Goal: Task Accomplishment & Management: Use online tool/utility

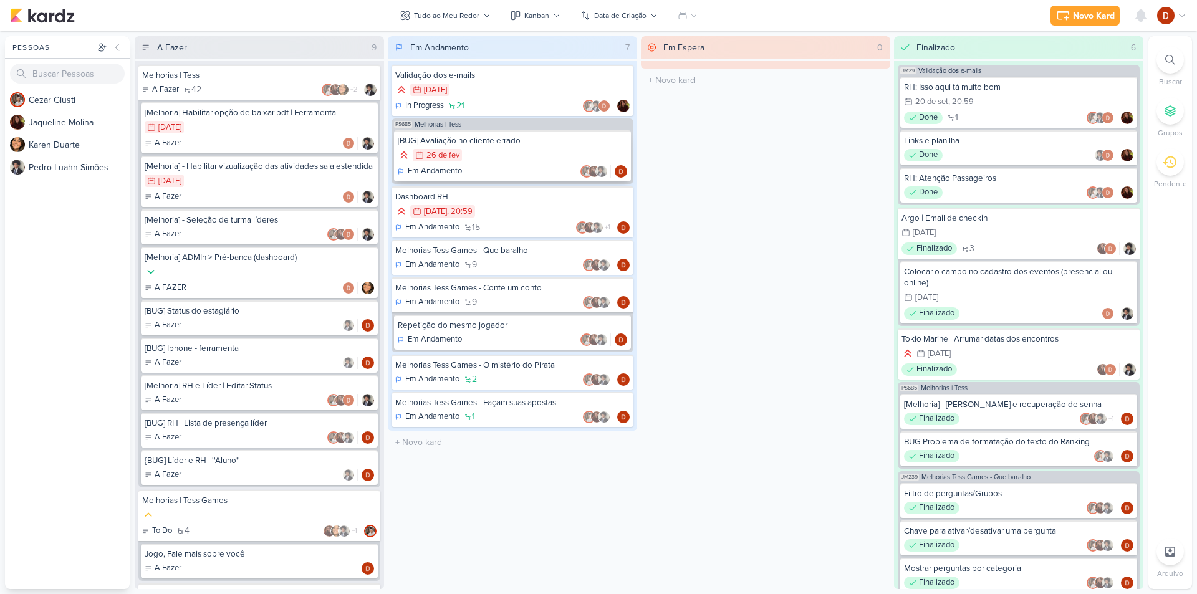
click at [505, 153] on div "26/2 [DATE]" at bounding box center [512, 156] width 229 height 14
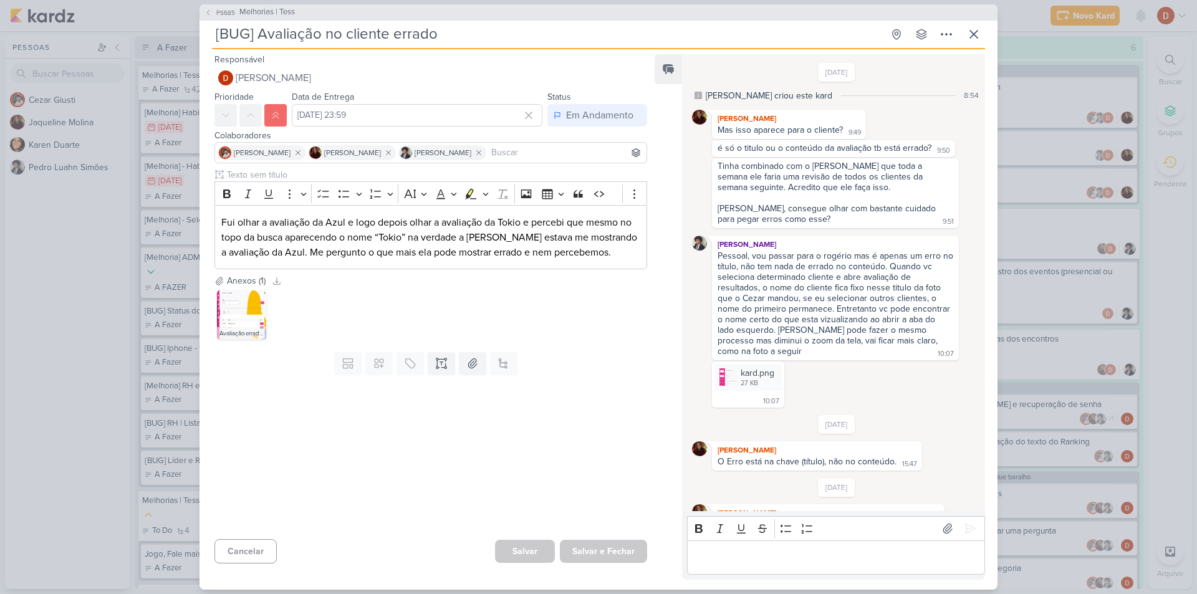
scroll to position [227, 0]
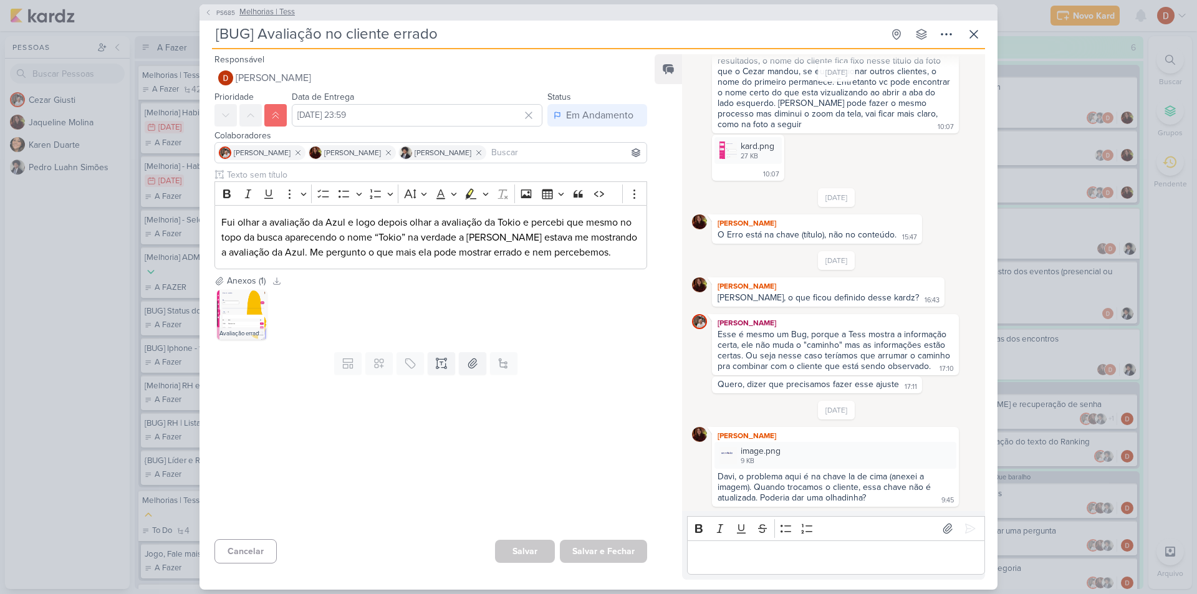
click at [213, 13] on button "PS685 Melhorias | Tess" at bounding box center [249, 12] width 90 height 12
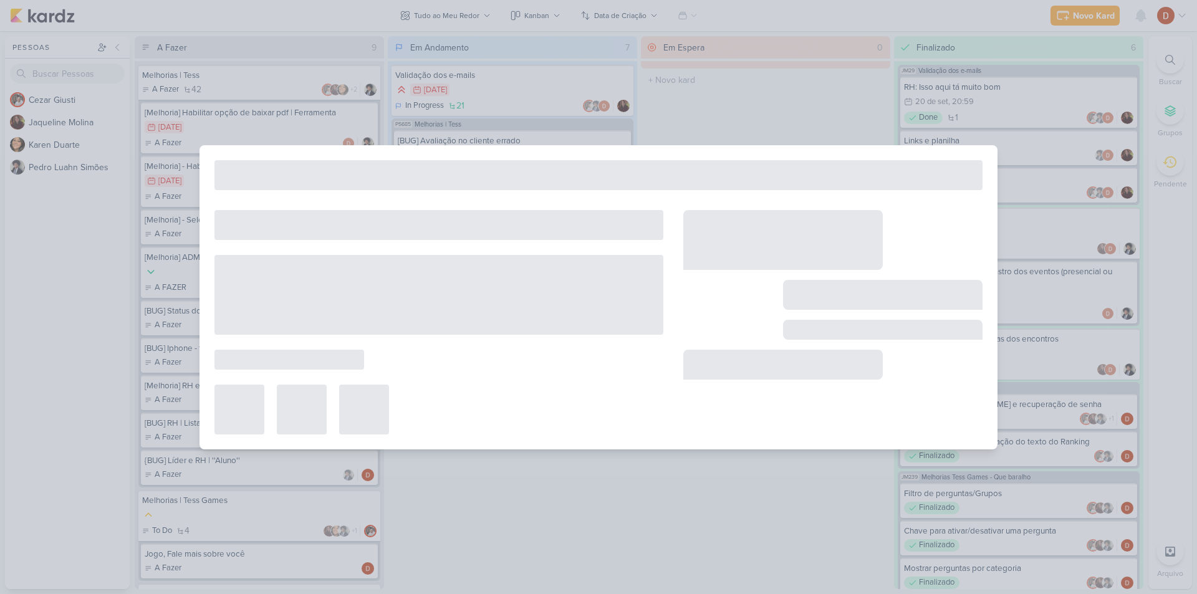
type input "Melhorias | Tess"
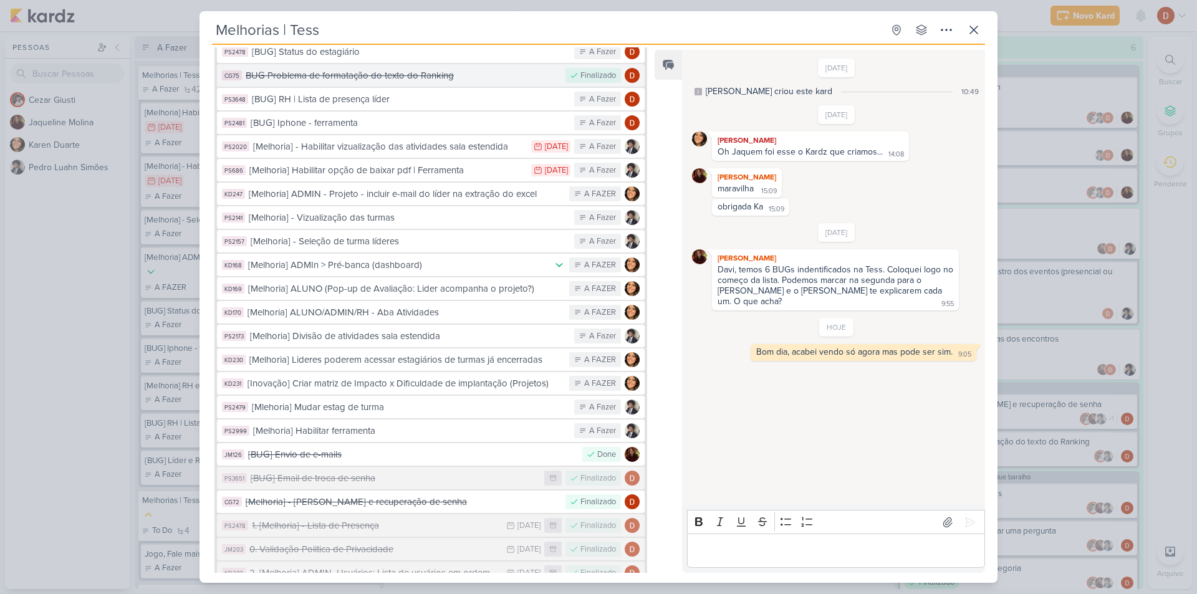
scroll to position [62, 0]
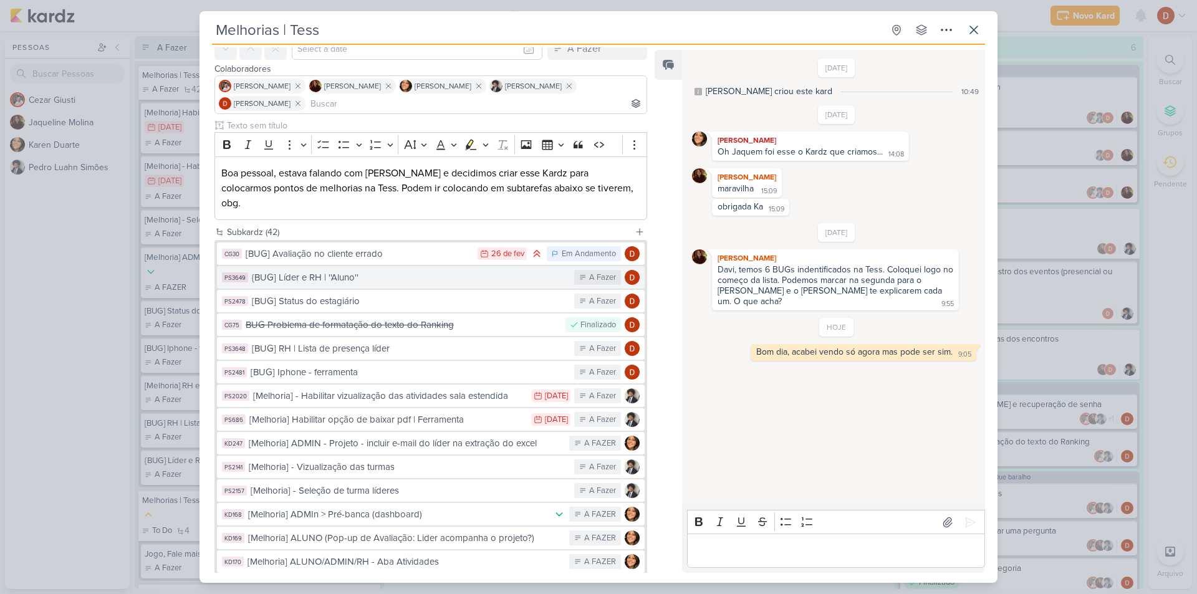
click at [363, 271] on div "{BUG] Líder e RH | ''Aluno''" at bounding box center [410, 278] width 316 height 14
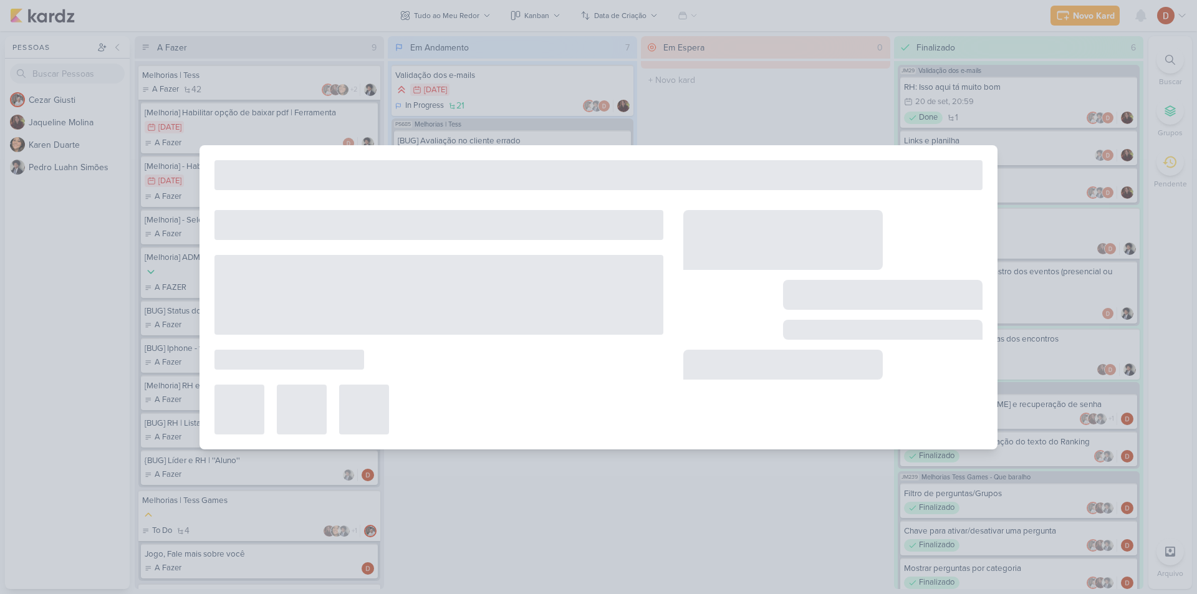
type input "{BUG] Líder e RH | ''Aluno''"
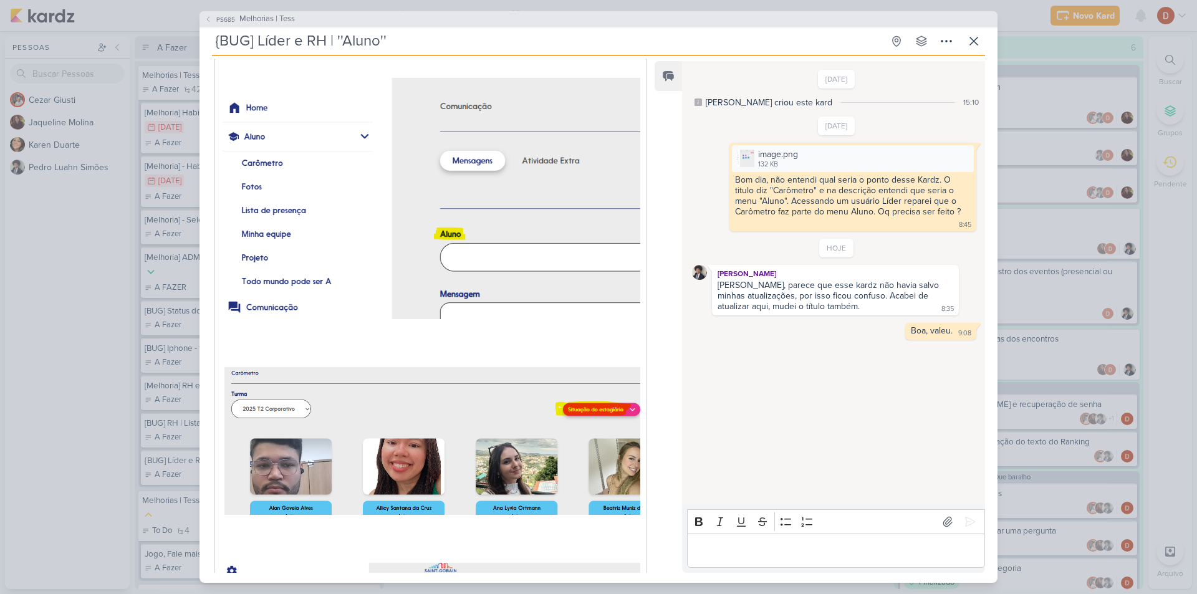
scroll to position [88, 0]
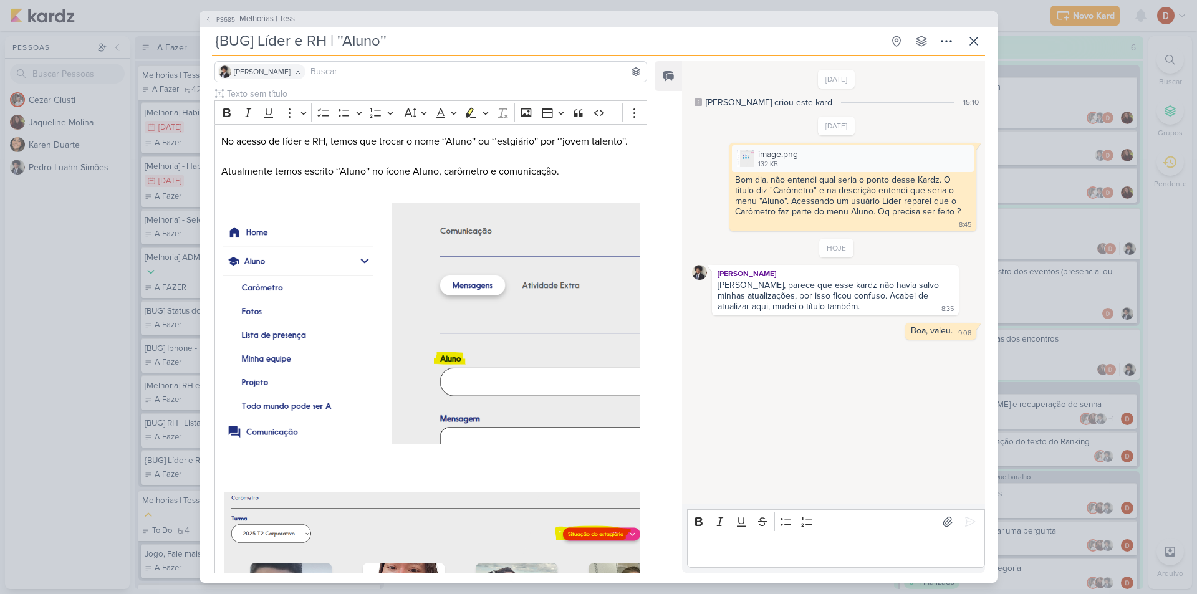
click at [218, 21] on span "PS685" at bounding box center [225, 19] width 22 height 9
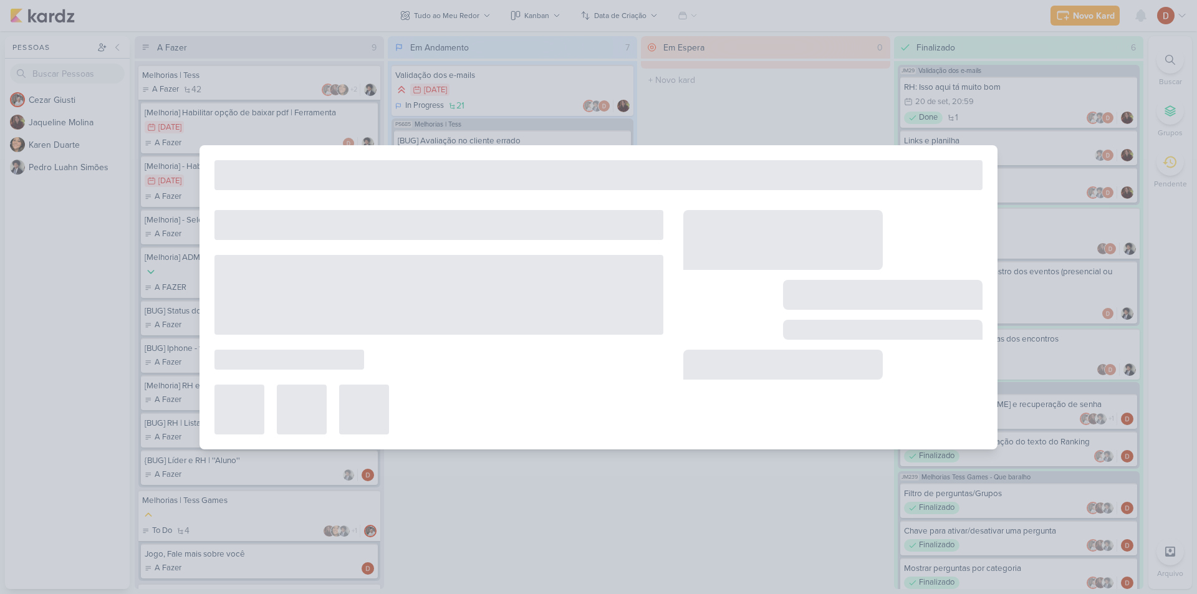
type input "Melhorias | Tess"
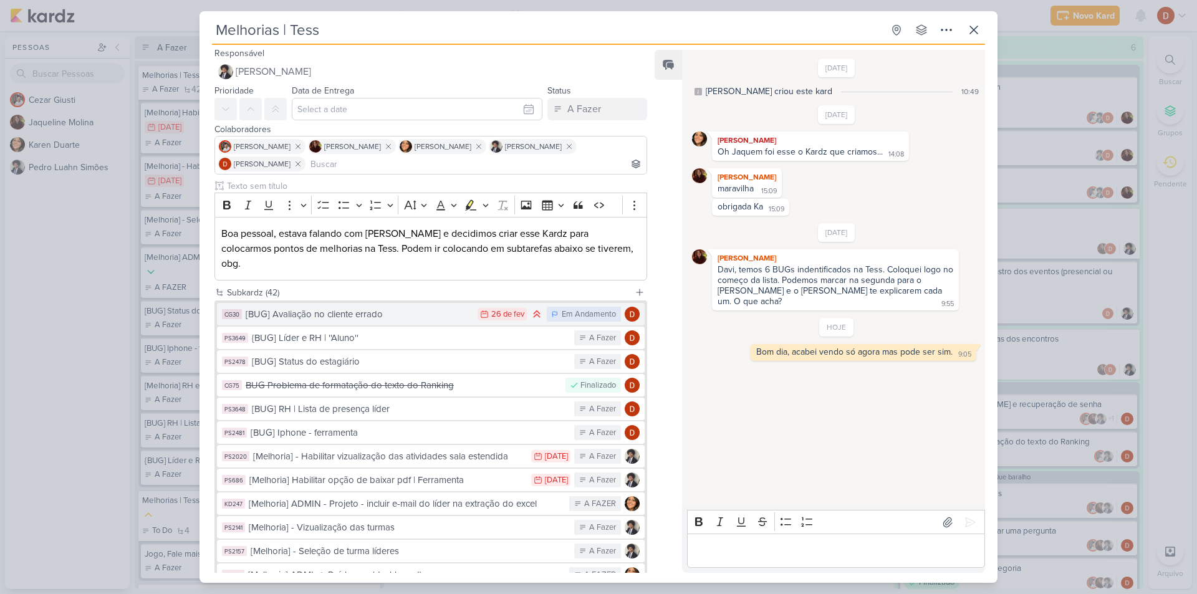
scroll to position [0, 0]
